Goal: Check status: Check status

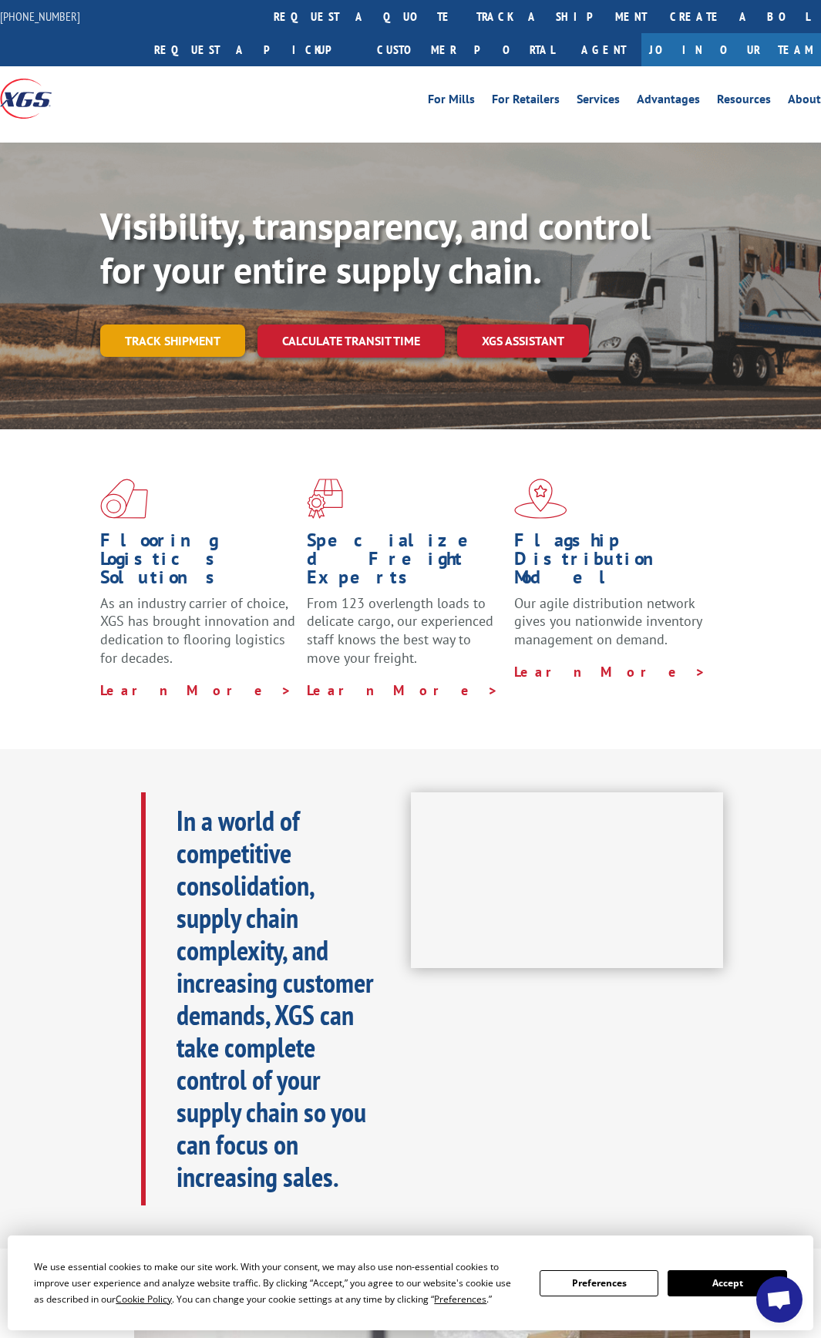
click at [210, 331] on link "Track shipment" at bounding box center [172, 340] width 145 height 32
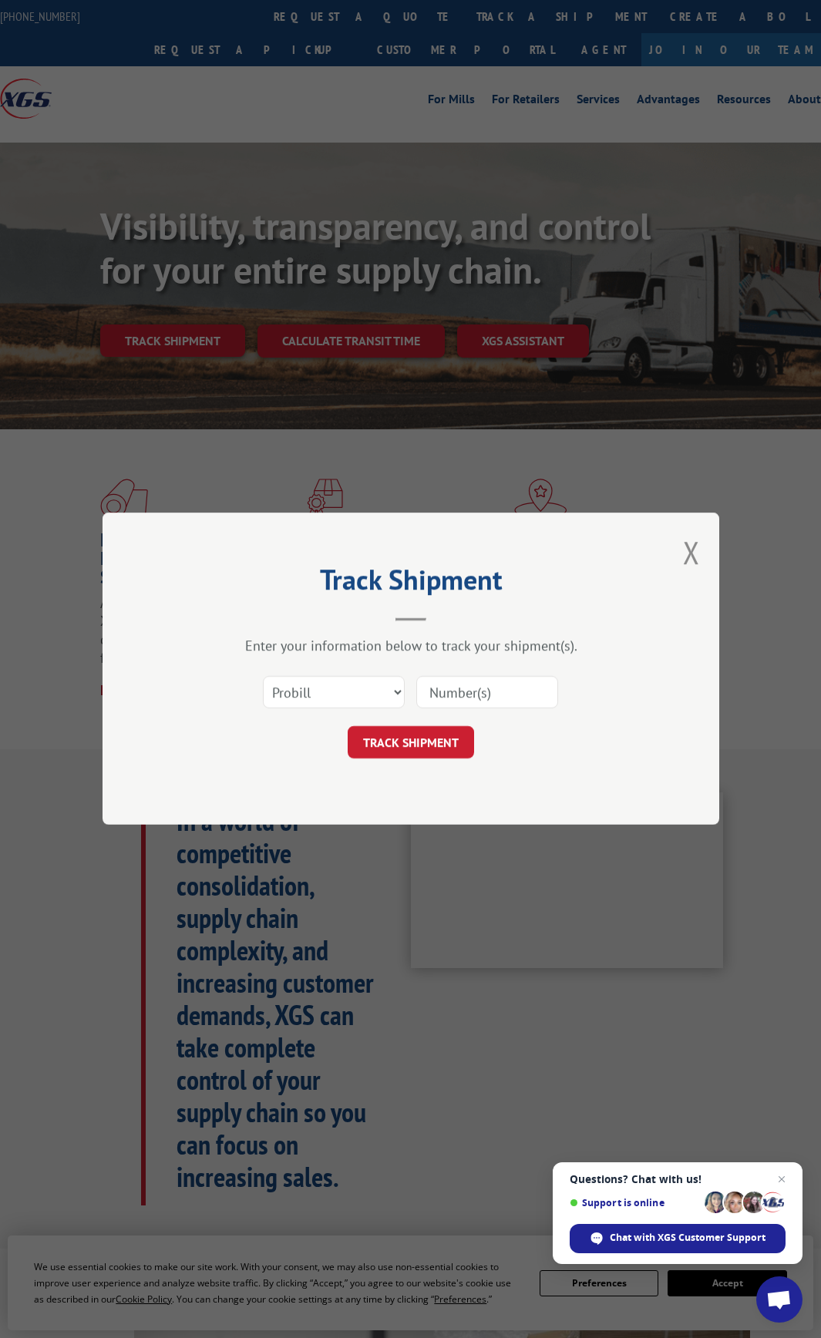
click at [509, 687] on input at bounding box center [487, 693] width 142 height 32
paste input "134802019"
type input "134802019"
click at [411, 734] on button "TRACK SHIPMENT" at bounding box center [411, 743] width 126 height 32
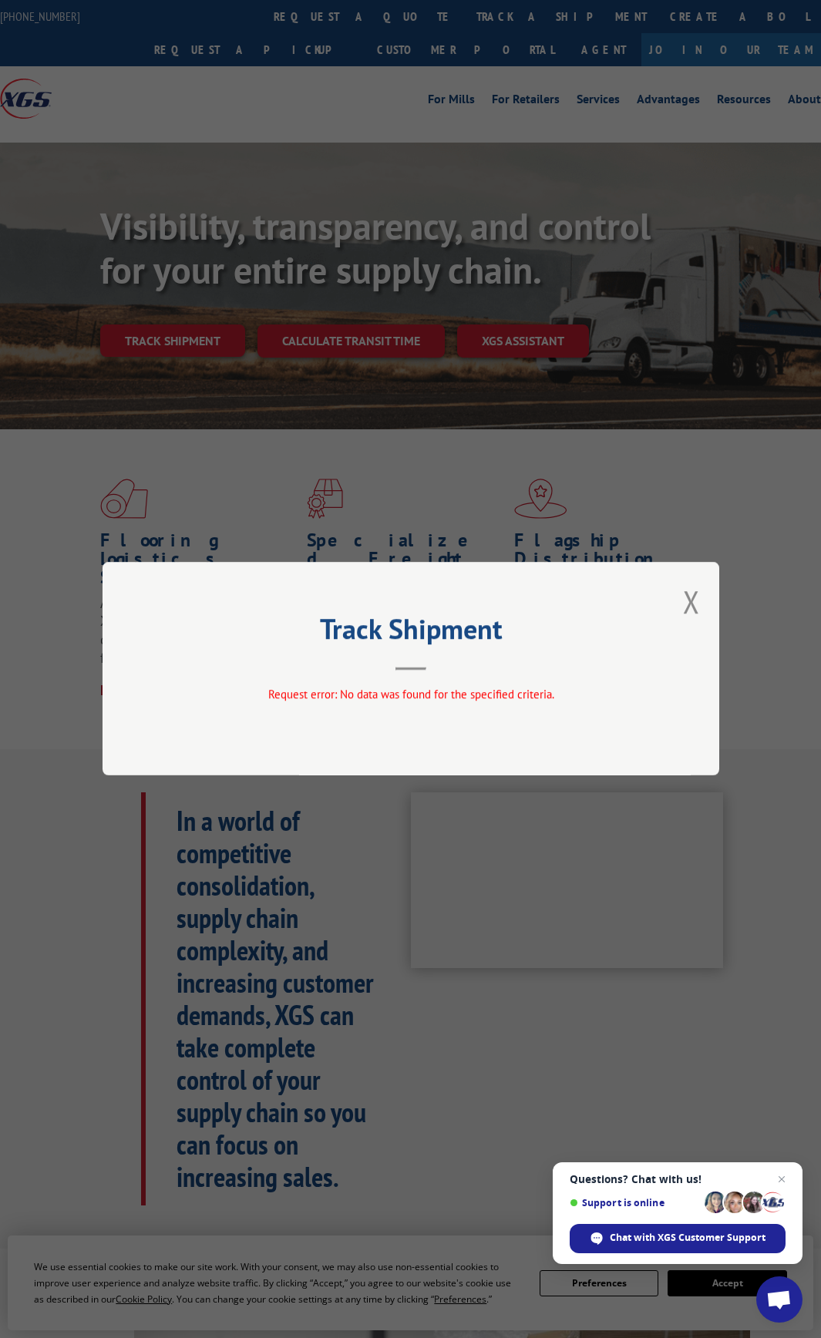
click at [702, 603] on div "Track Shipment Request error: No data was found for the specified criteria." at bounding box center [410, 668] width 617 height 213
click at [696, 603] on button "Close modal" at bounding box center [691, 601] width 17 height 41
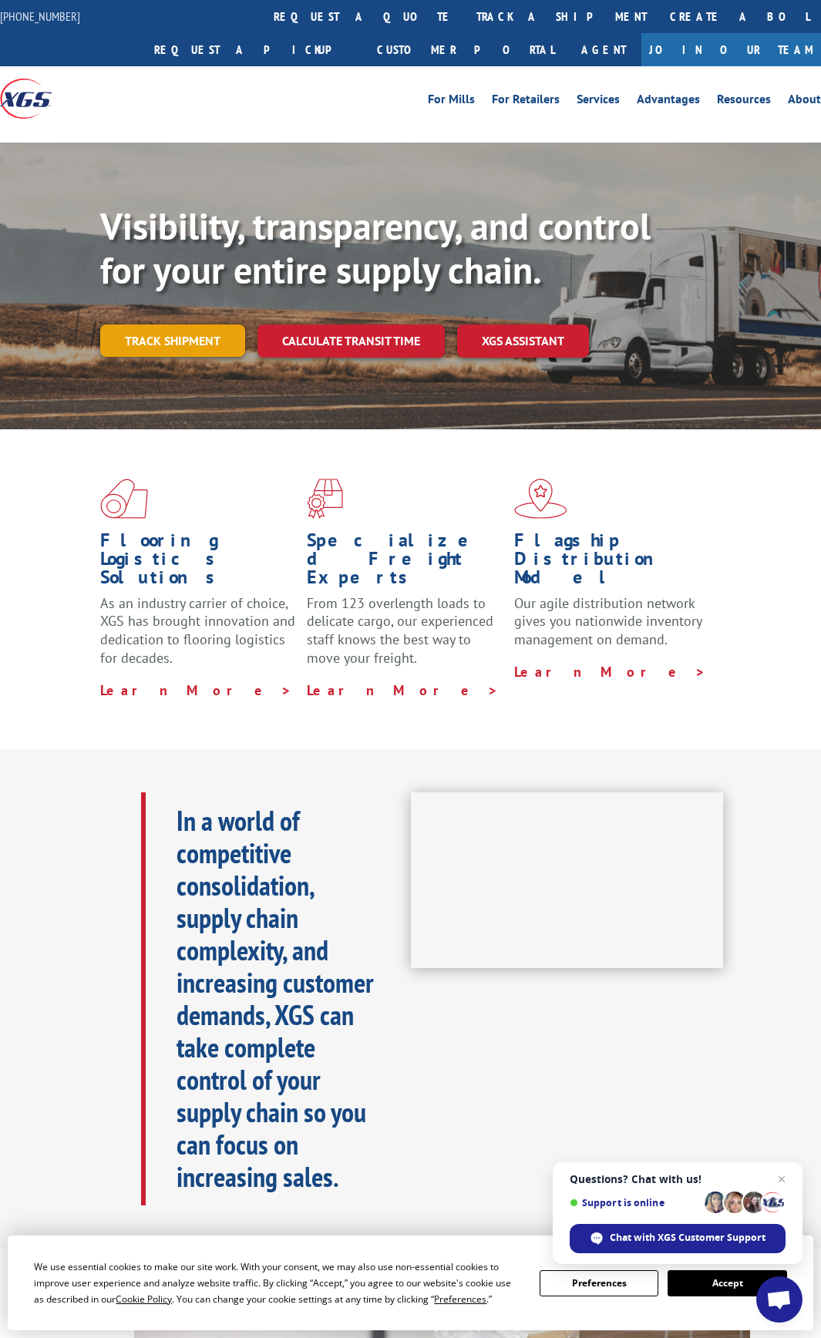
click at [189, 348] on link "Track shipment" at bounding box center [172, 340] width 145 height 32
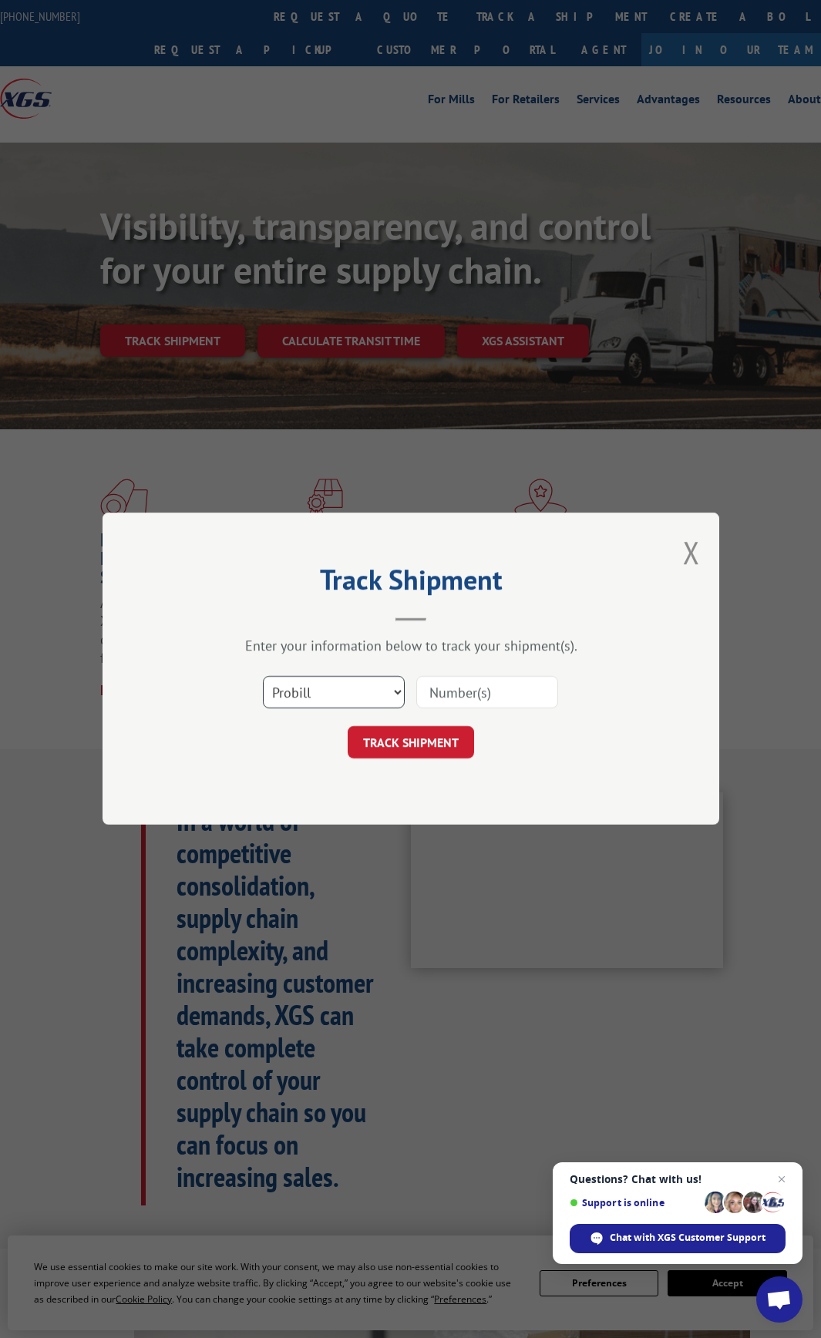
click at [324, 698] on select "Select category... Probill BOL PO" at bounding box center [334, 693] width 142 height 32
select select "bol"
click at [263, 677] on select "Select category... Probill BOL PO" at bounding box center [334, 693] width 142 height 32
click at [462, 687] on input at bounding box center [487, 693] width 142 height 32
paste input "134802019"
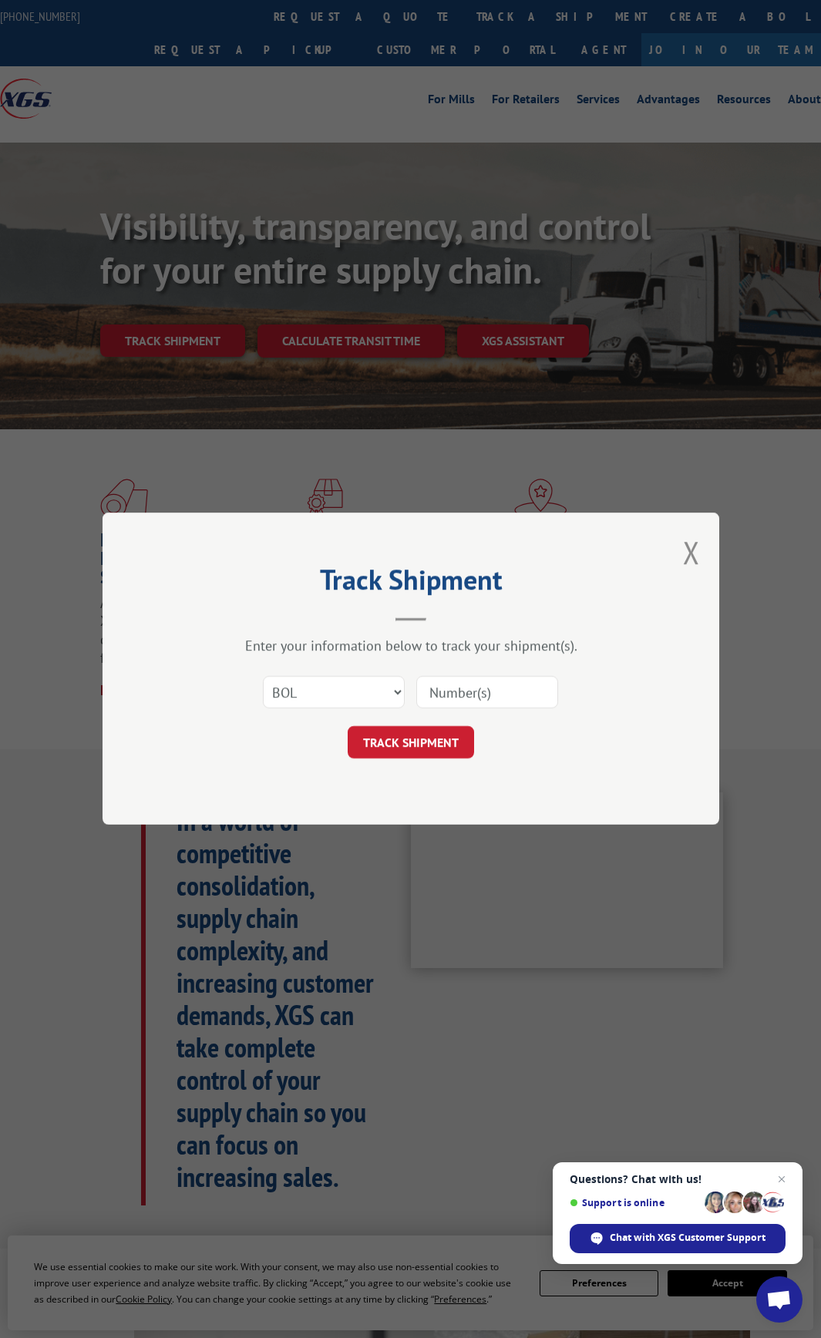
type input "134802019"
click at [426, 739] on button "TRACK SHIPMENT" at bounding box center [411, 743] width 126 height 32
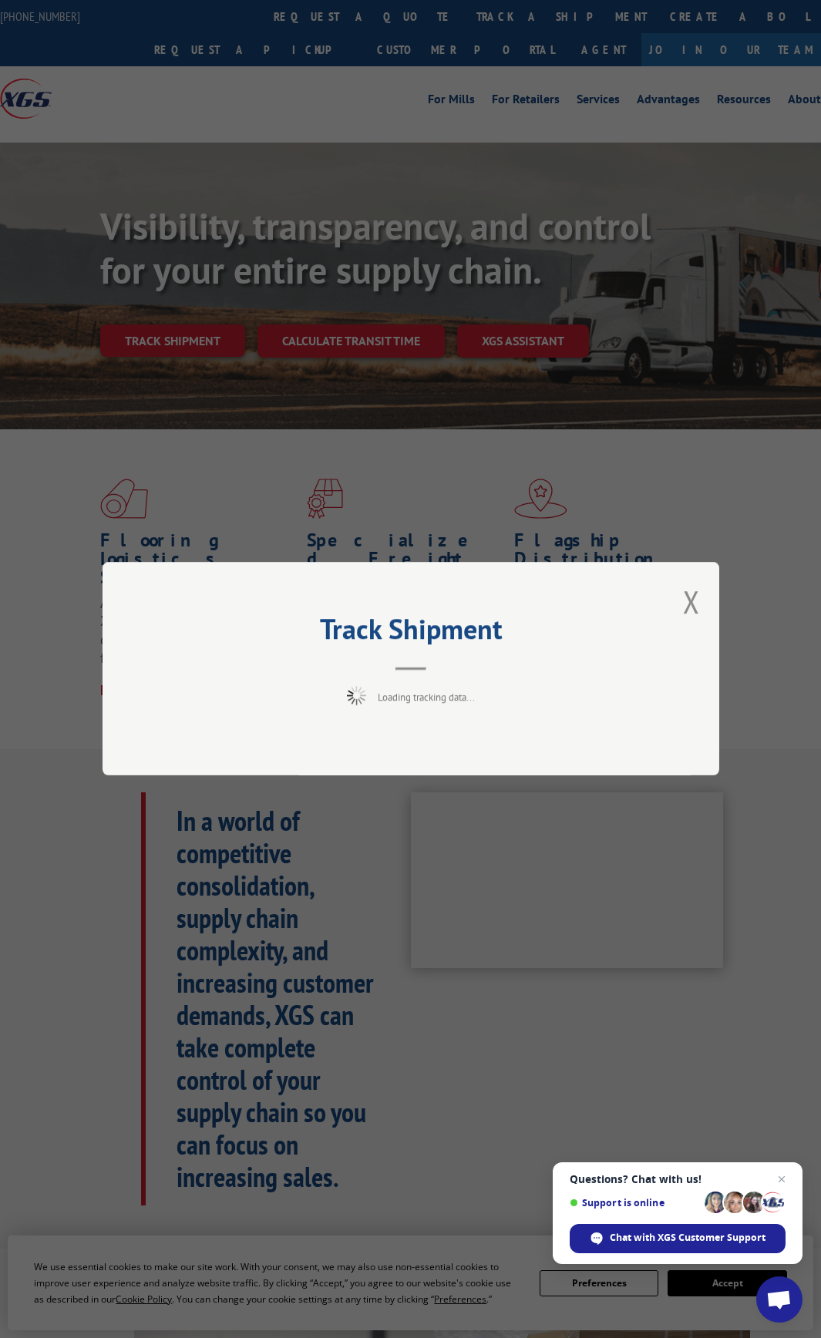
click at [426, 739] on div "Track Shipment Loading tracking data..." at bounding box center [410, 668] width 617 height 213
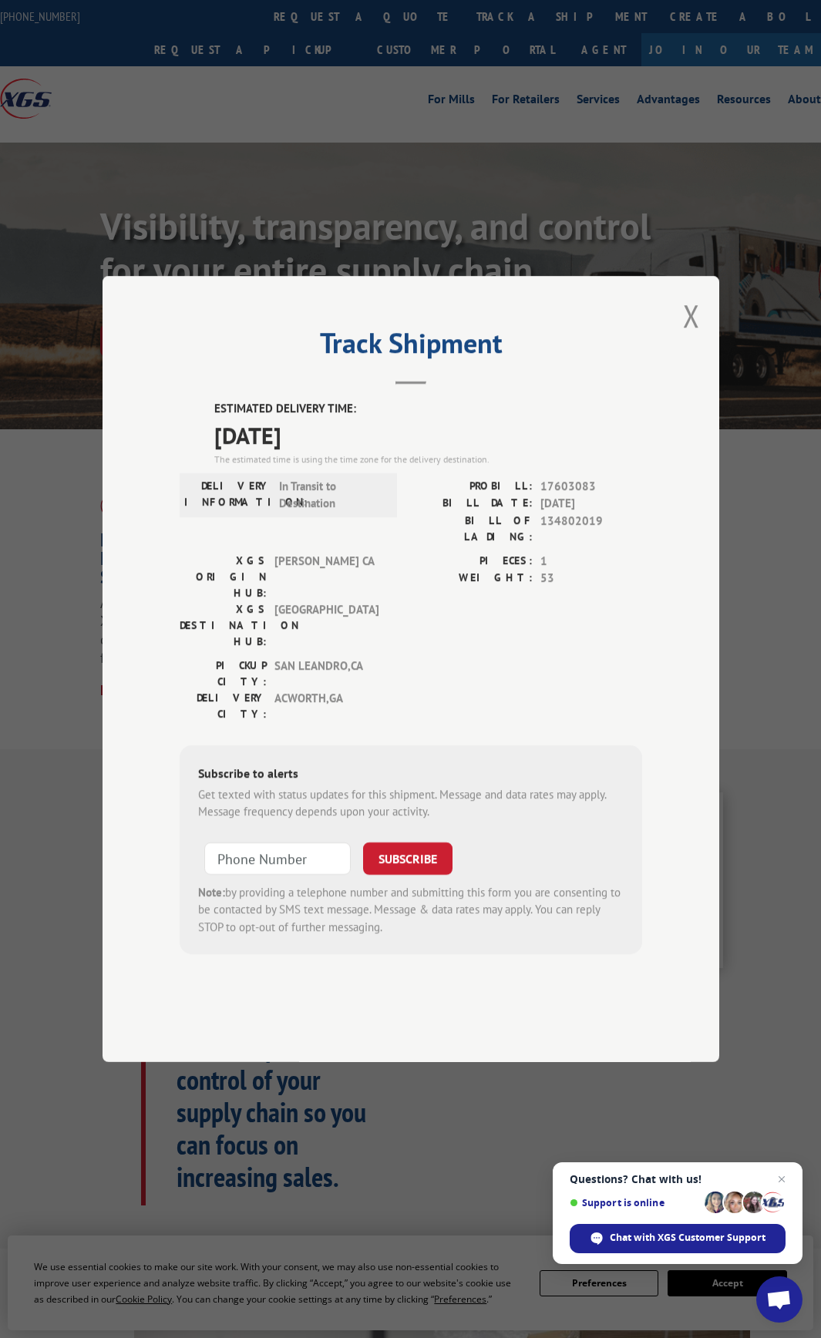
drag, startPoint x: 344, startPoint y: 481, endPoint x: 210, endPoint y: 486, distance: 134.2
click at [210, 486] on div "ESTIMATED DELIVERY TIME: [DATE] The estimated time is using the time zone for t…" at bounding box center [411, 677] width 462 height 554
copy span "[DATE]"
click at [482, 452] on span "[DATE]" at bounding box center [428, 435] width 428 height 35
